Goal: Check status: Check status

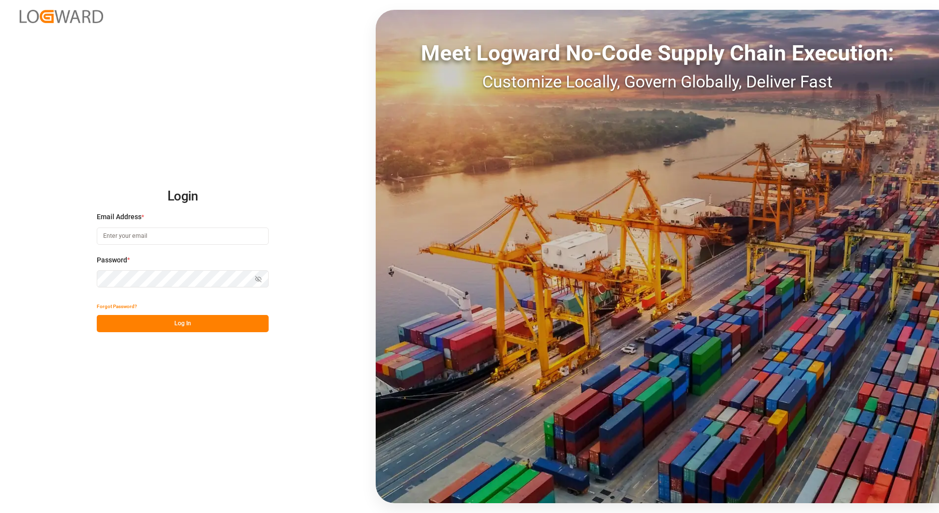
click at [169, 234] on input at bounding box center [183, 235] width 172 height 17
type input "[PERSON_NAME][EMAIL_ADDRESS][PERSON_NAME][DOMAIN_NAME]"
click at [259, 277] on icon "button" at bounding box center [259, 278] width 3 height 3
click at [259, 277] on icon "button" at bounding box center [259, 279] width 6 height 4
click at [165, 323] on button "Log In" at bounding box center [183, 323] width 172 height 17
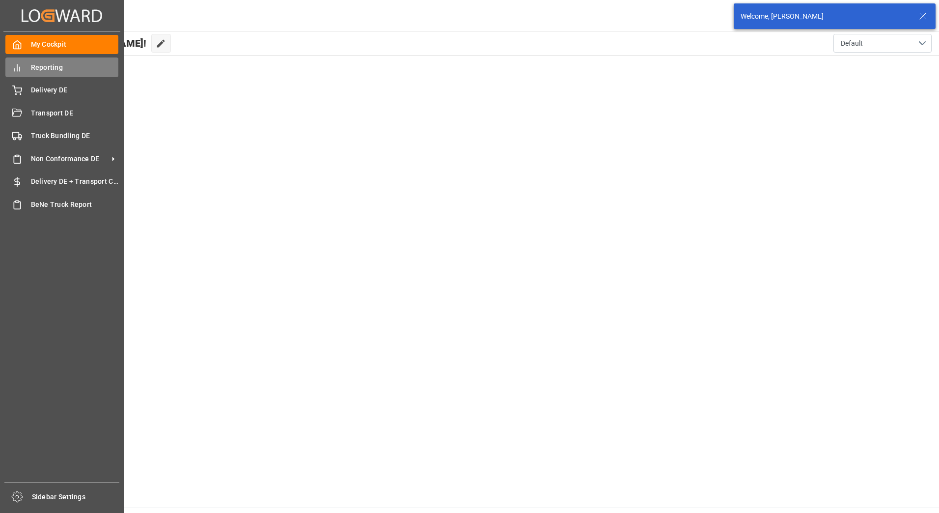
click at [33, 74] on div "Reporting Reporting" at bounding box center [61, 66] width 113 height 19
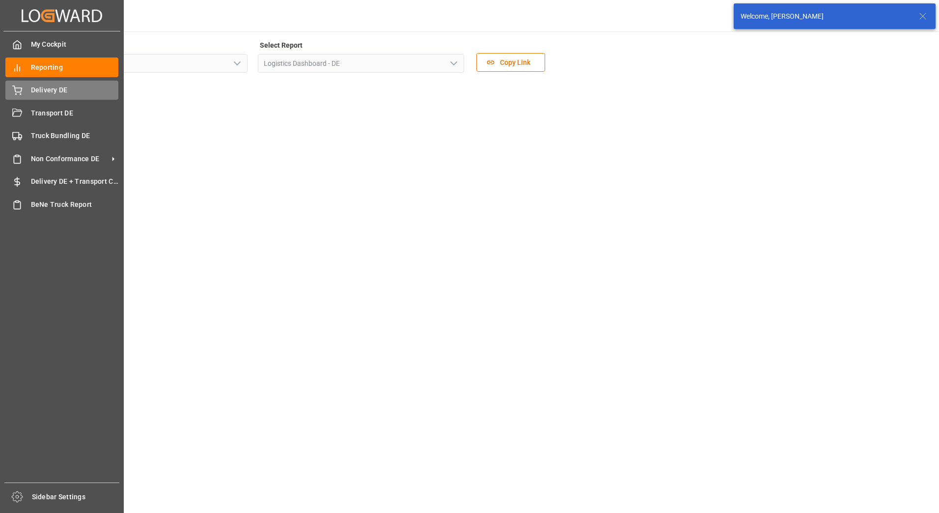
click at [34, 92] on span "Delivery DE" at bounding box center [75, 90] width 88 height 10
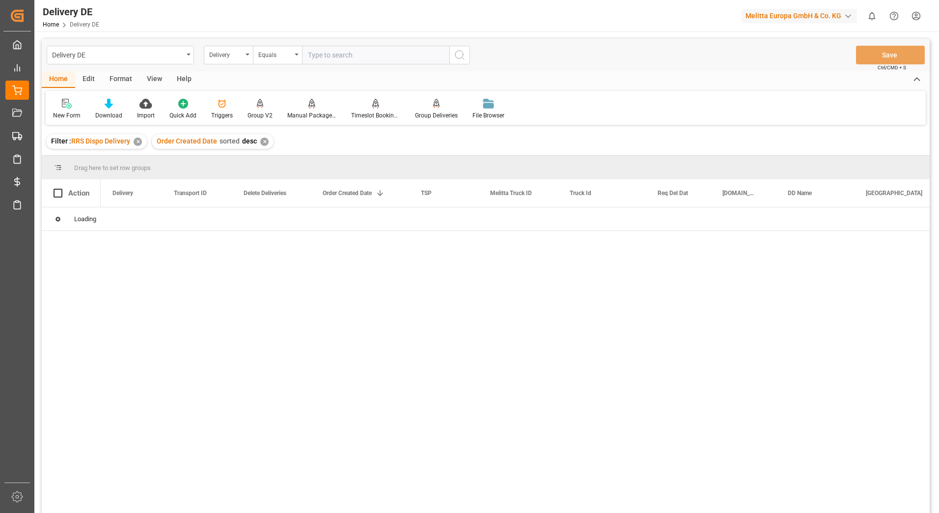
click at [322, 55] on input "text" at bounding box center [375, 55] width 147 height 19
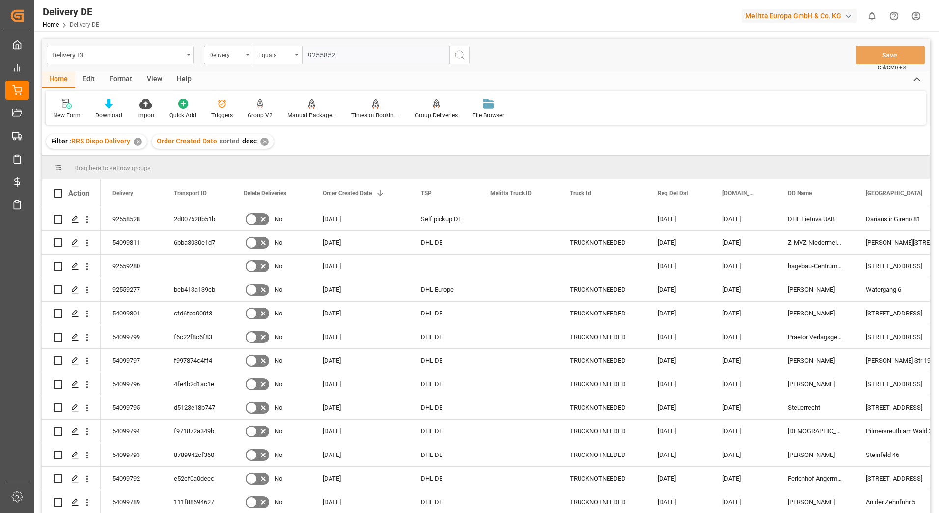
type input "92558528"
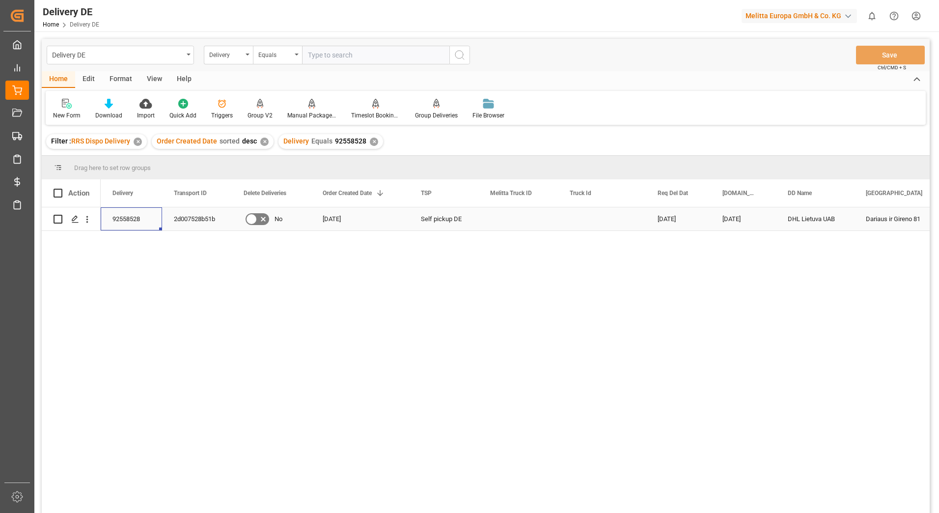
click at [138, 222] on div "92558528" at bounding box center [131, 218] width 61 height 23
click at [208, 224] on div "2d007528b51b" at bounding box center [197, 218] width 70 height 23
click at [122, 217] on div "92558528" at bounding box center [131, 218] width 61 height 23
click at [206, 220] on div "2d007528b51b" at bounding box center [197, 218] width 70 height 23
